Goal: Information Seeking & Learning: Learn about a topic

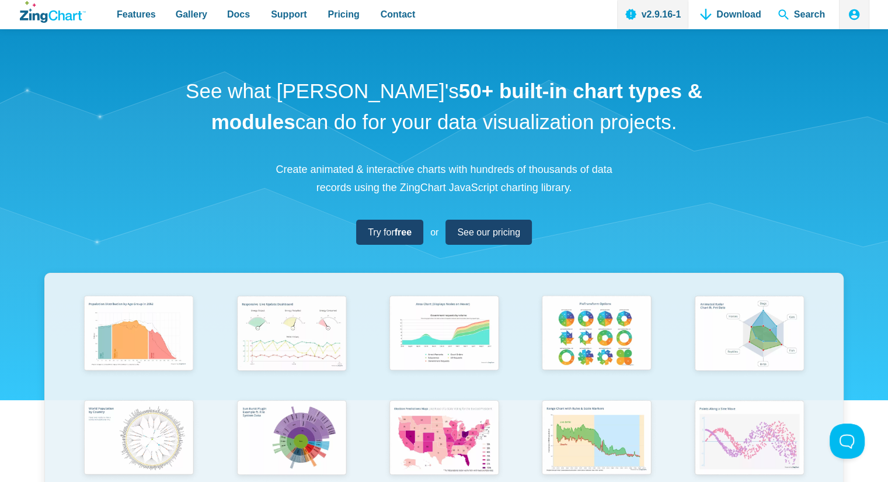
click at [51, 19] on icon "ZingChart Logo. Click to return to the homepage" at bounding box center [64, 16] width 33 height 10
click at [334, 13] on span "Pricing" at bounding box center [344, 14] width 32 height 16
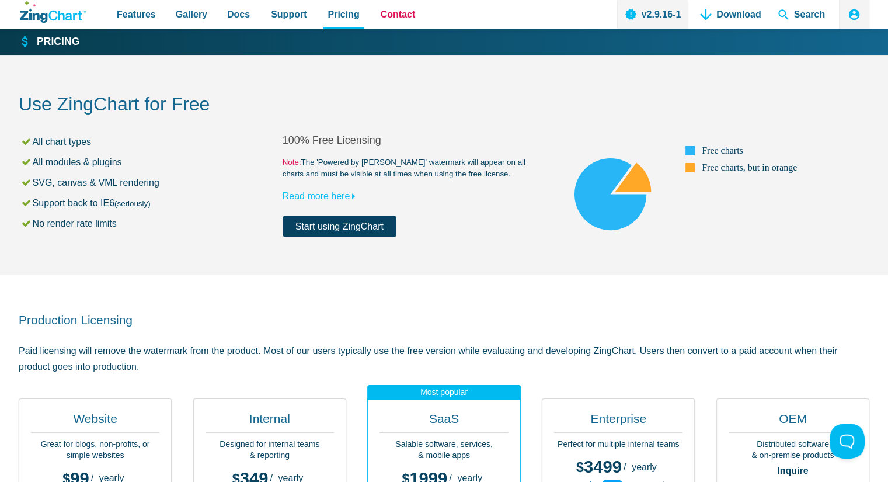
click at [384, 13] on span "Contact" at bounding box center [398, 14] width 35 height 16
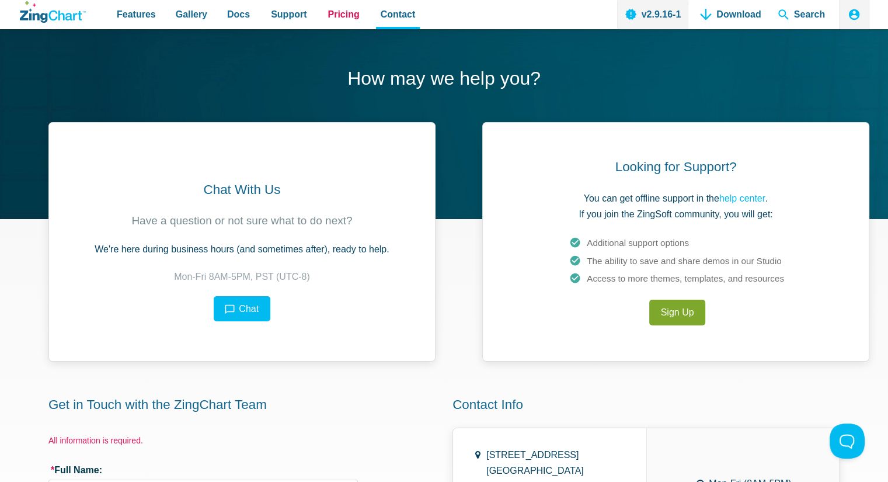
click at [334, 18] on span "Pricing" at bounding box center [344, 14] width 32 height 16
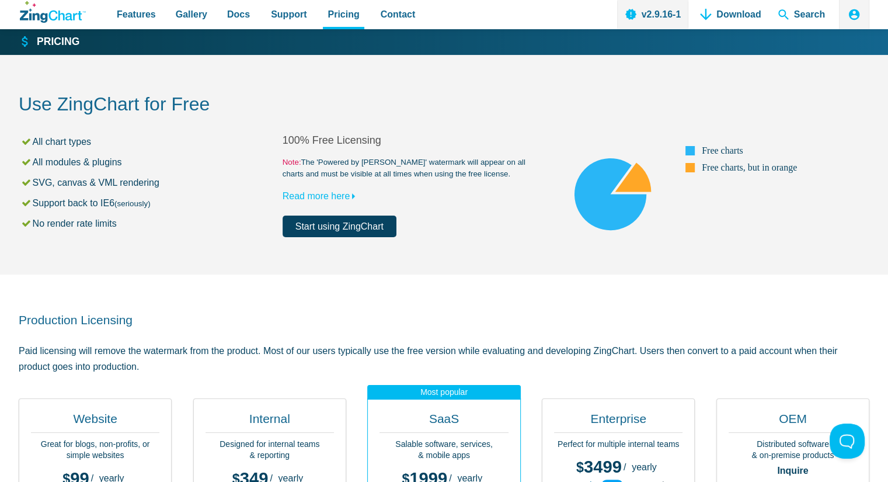
click at [344, 231] on link "Start using ZingChart" at bounding box center [340, 227] width 114 height 22
click at [51, 43] on strong "Pricing" at bounding box center [58, 42] width 43 height 11
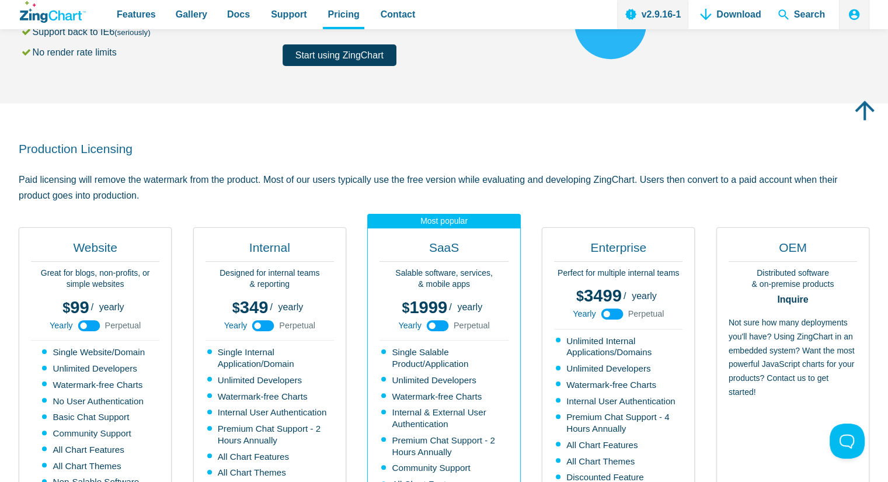
scroll to position [157, 0]
